Goal: Obtain resource: Obtain resource

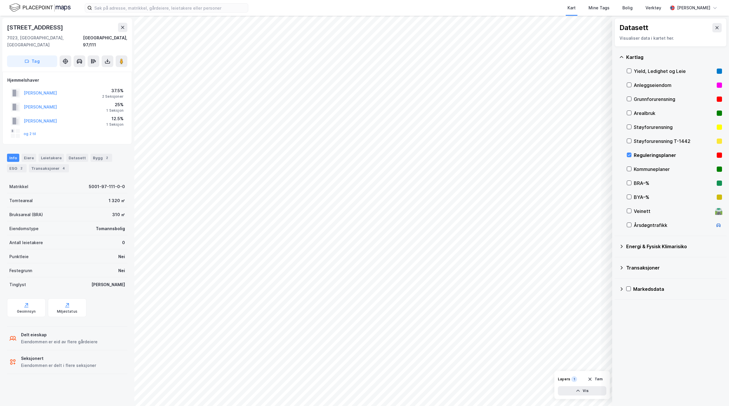
click at [208, 13] on div "Kart Mine Tags Bolig Verktøy [PERSON_NAME]" at bounding box center [364, 8] width 729 height 16
click at [208, 9] on input at bounding box center [170, 8] width 156 height 9
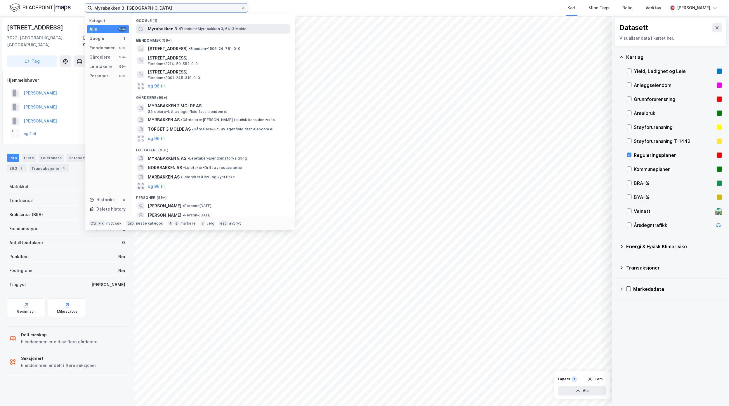
type input "Myrabakken 3, [GEOGRAPHIC_DATA]"
click at [175, 30] on span "Myrabakken 3" at bounding box center [162, 28] width 29 height 7
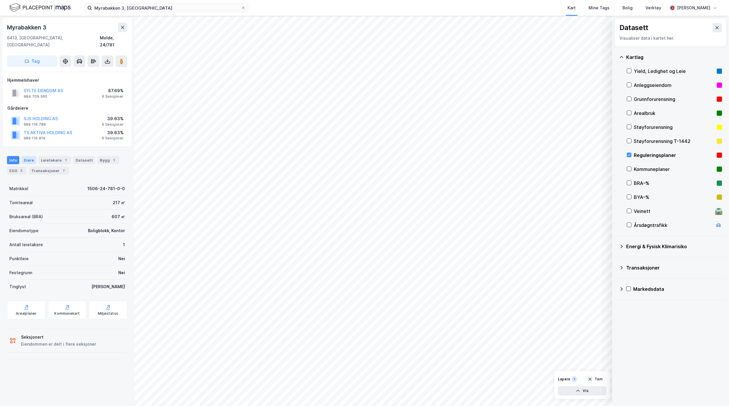
click at [30, 156] on div "Eiere" at bounding box center [29, 160] width 15 height 8
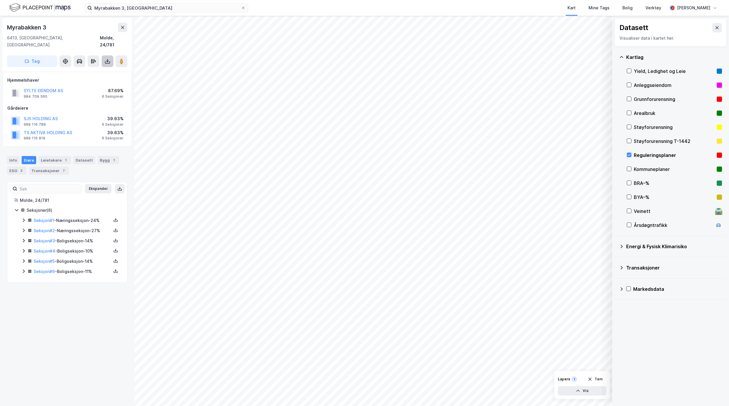
click at [106, 58] on icon at bounding box center [108, 61] width 6 height 6
click at [100, 68] on div "Last ned grunnbok" at bounding box center [82, 72] width 62 height 9
click at [113, 218] on icon at bounding box center [115, 220] width 5 height 5
click at [89, 196] on div "Grunnbok" at bounding box center [83, 203] width 51 height 14
click at [115, 229] on icon at bounding box center [115, 230] width 1 height 3
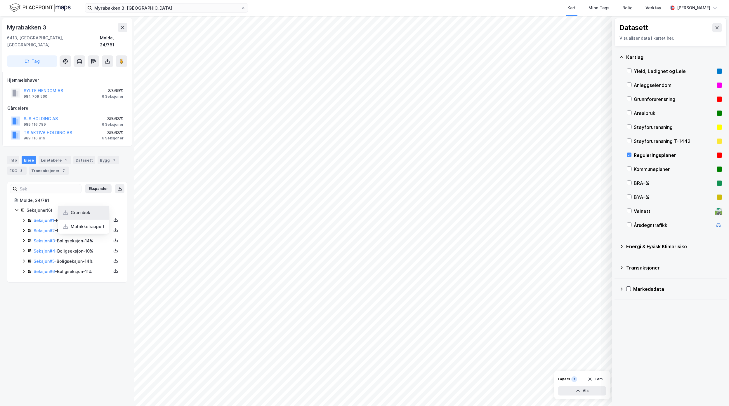
click at [93, 208] on div "Grunnbok" at bounding box center [83, 213] width 51 height 14
click at [113, 238] on icon at bounding box center [115, 240] width 5 height 5
click at [88, 221] on div "Grunnbok" at bounding box center [83, 223] width 51 height 14
click at [113, 248] on icon at bounding box center [115, 250] width 5 height 5
click at [88, 228] on div "Grunnbok" at bounding box center [83, 233] width 51 height 14
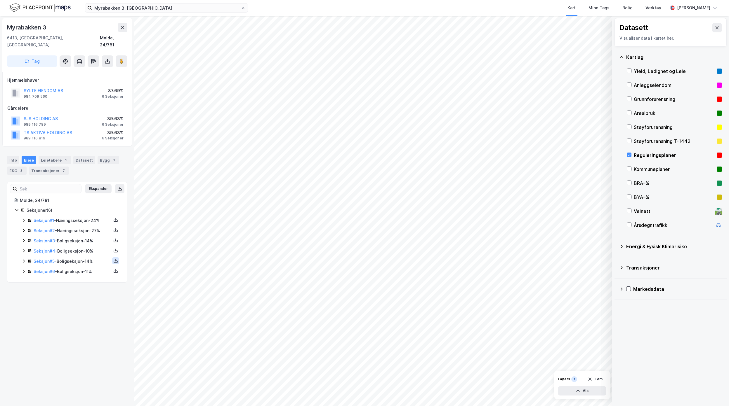
click at [115, 260] on icon at bounding box center [116, 260] width 2 height 1
click at [89, 241] on div "Grunnbok" at bounding box center [83, 243] width 51 height 14
click at [114, 271] on icon at bounding box center [116, 272] width 4 height 2
click at [85, 252] on div "Grunnbok" at bounding box center [83, 254] width 51 height 14
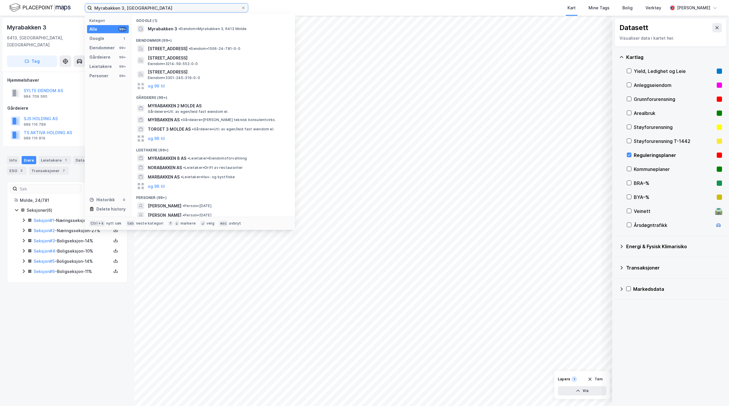
drag, startPoint x: 185, startPoint y: 7, endPoint x: 15, endPoint y: 5, distance: 170.5
click at [38, 5] on div "Myrabakken 3, Molde Kategori Alle 99+ Google 1 Eiendommer 99+ Gårdeiere 99+ Lei…" at bounding box center [364, 8] width 729 height 16
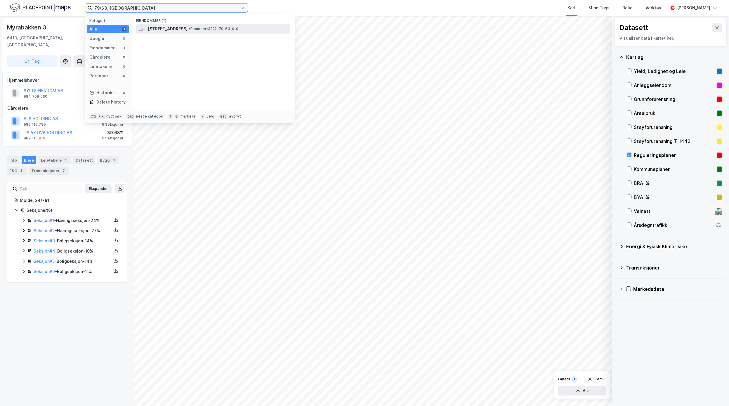
type input "79/63, [GEOGRAPHIC_DATA]"
click at [166, 26] on span "[STREET_ADDRESS]" at bounding box center [168, 28] width 40 height 7
